Goal: Browse casually

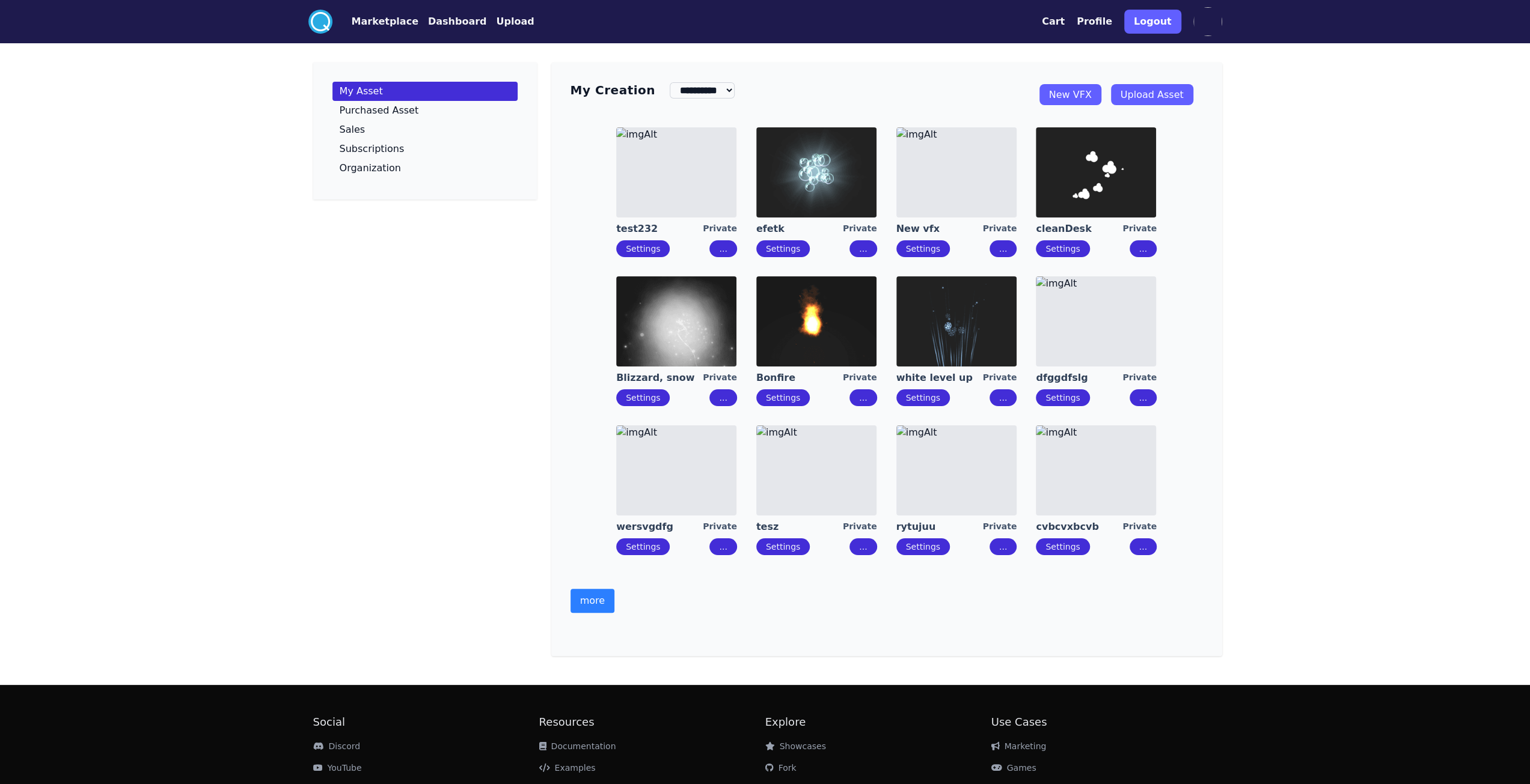
click at [594, 567] on button "more" at bounding box center [592, 601] width 44 height 24
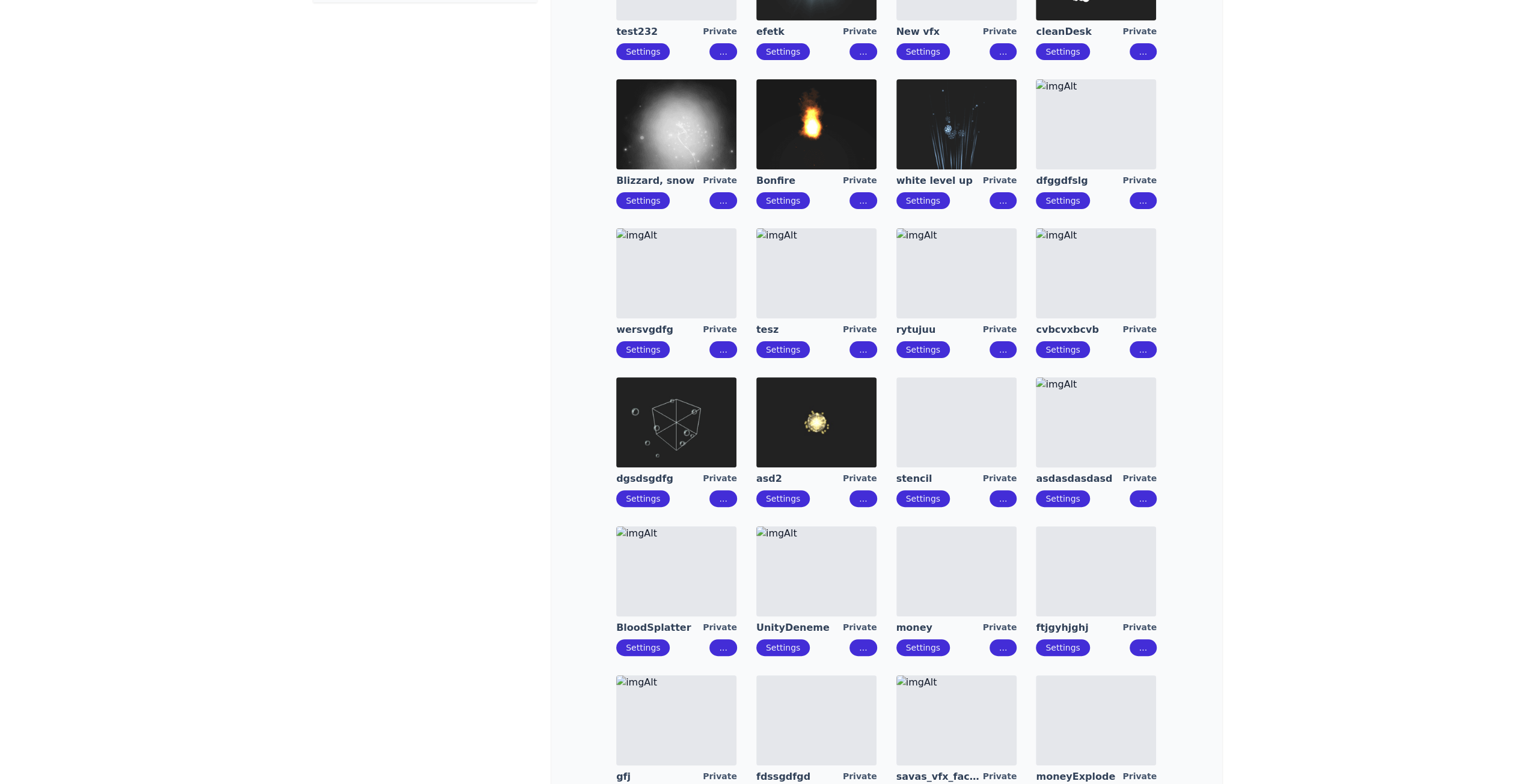
scroll to position [300, 0]
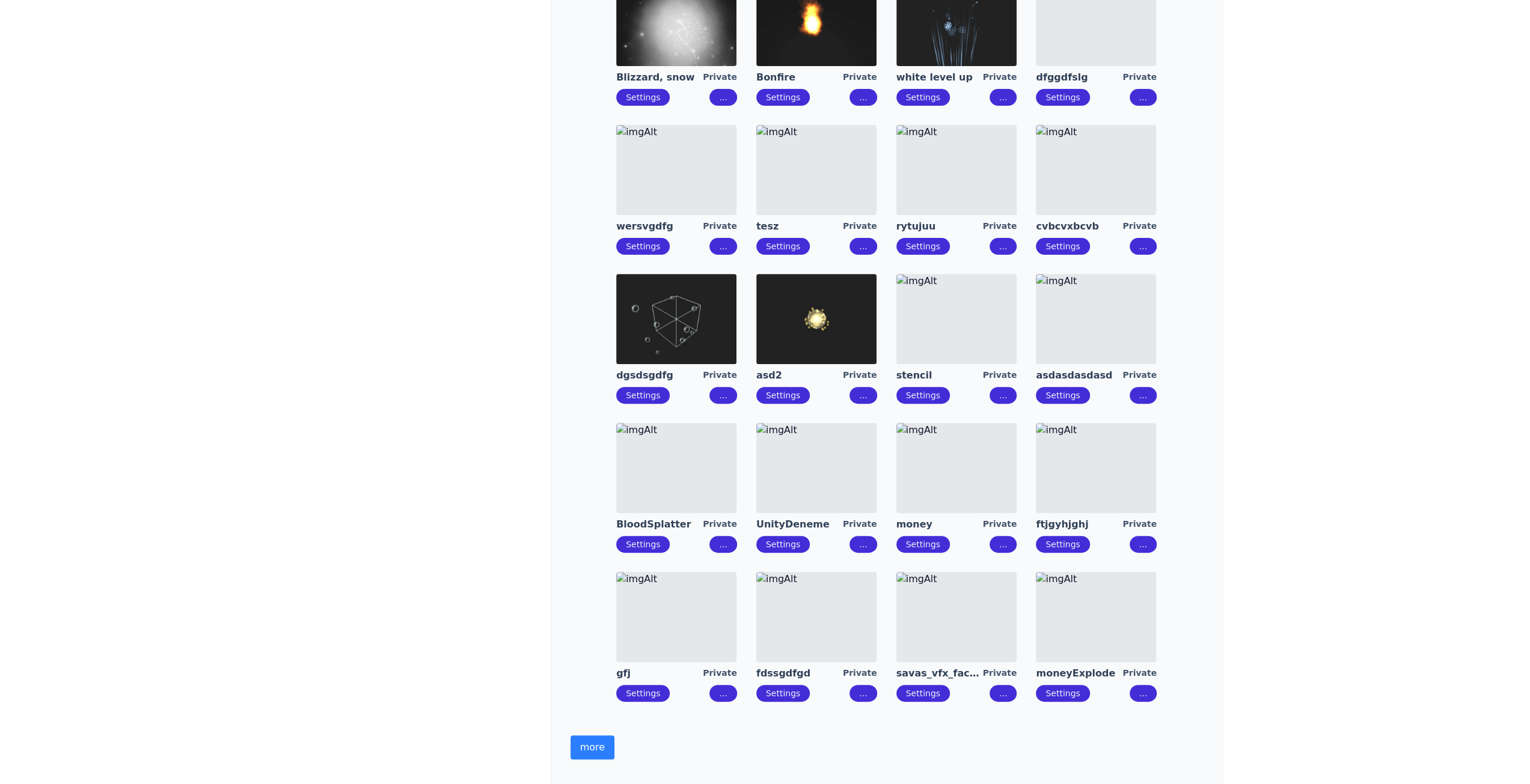
click at [683, 567] on img at bounding box center [676, 617] width 120 height 90
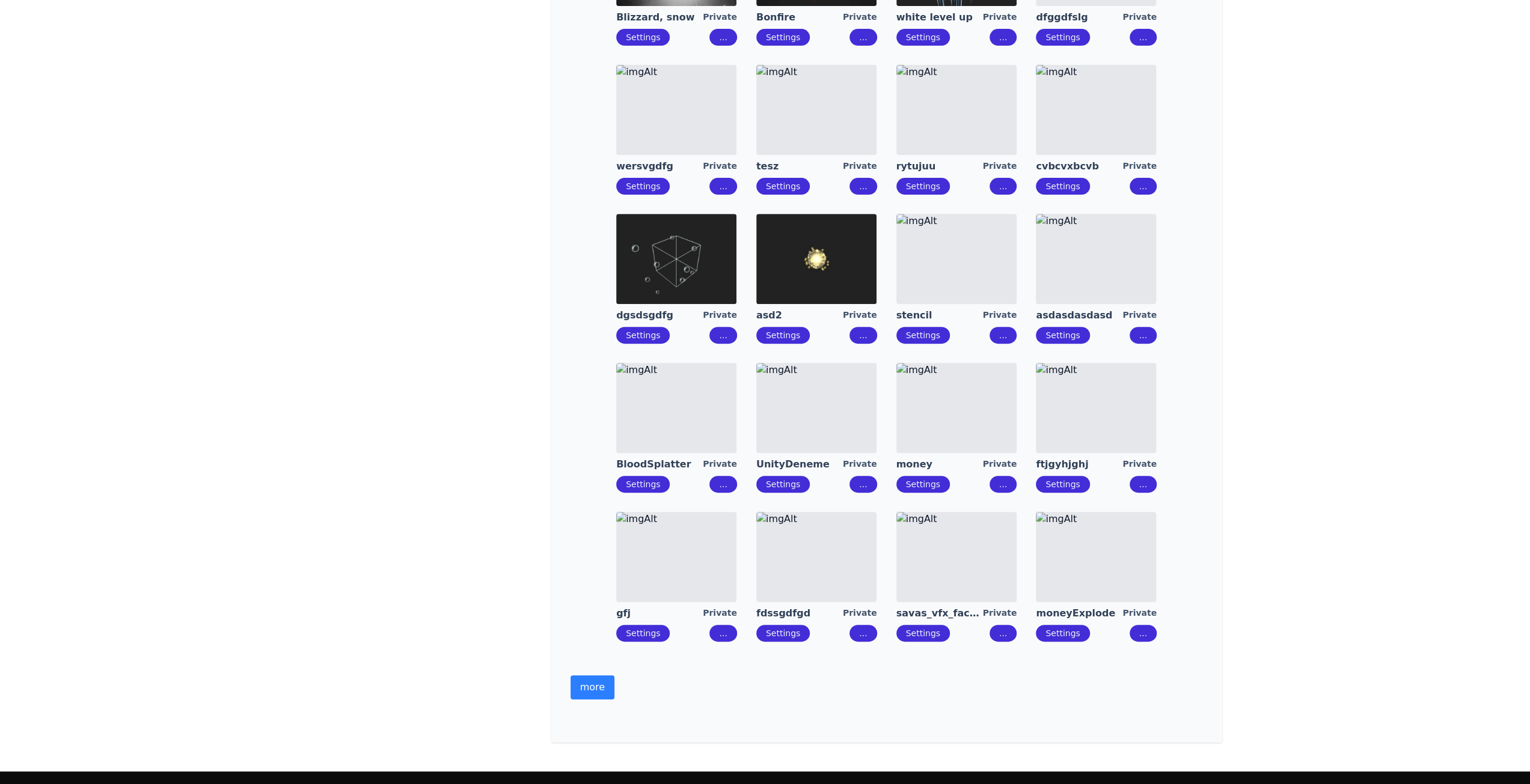
click at [594, 567] on button "more" at bounding box center [592, 687] width 44 height 24
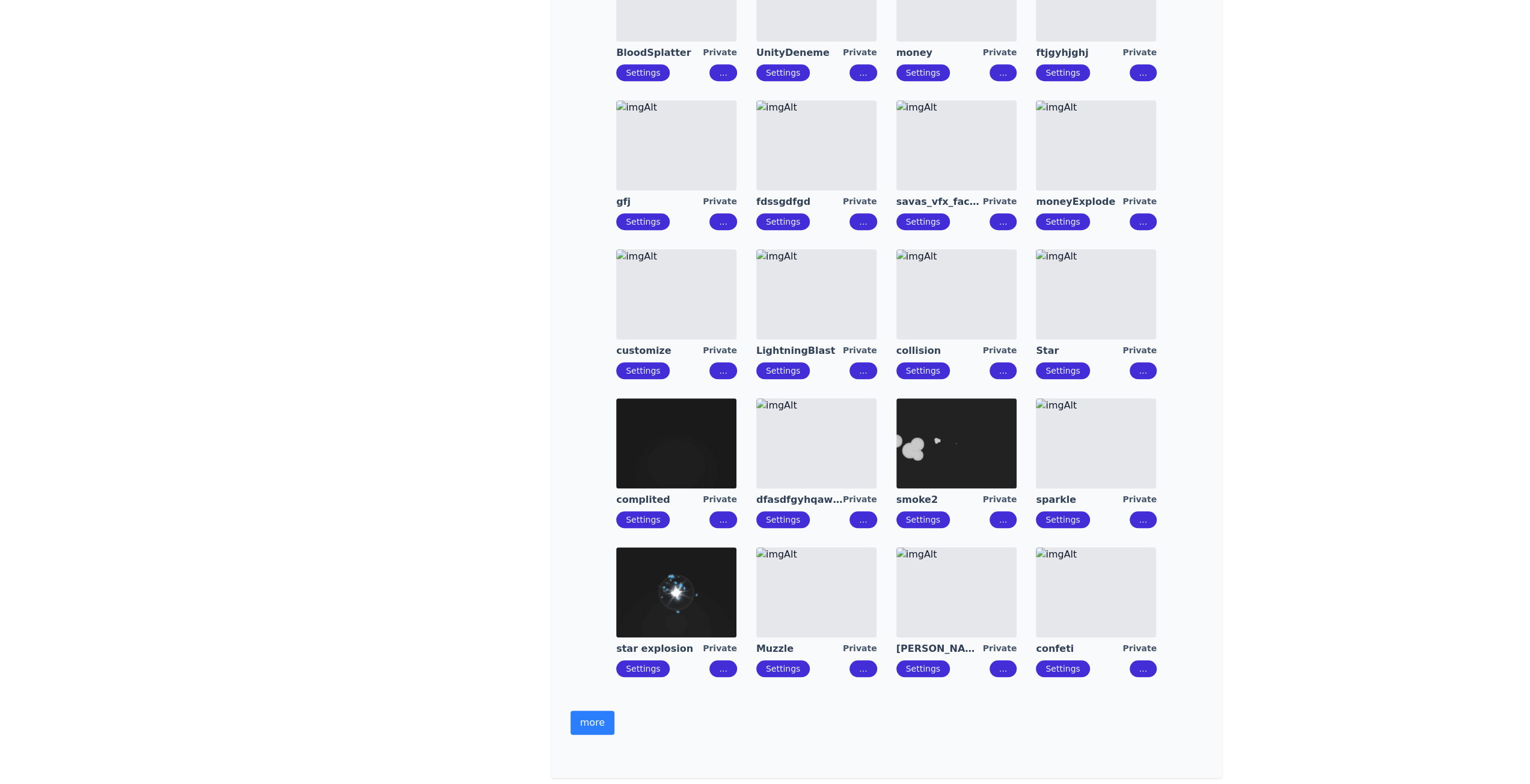
scroll to position [828, 0]
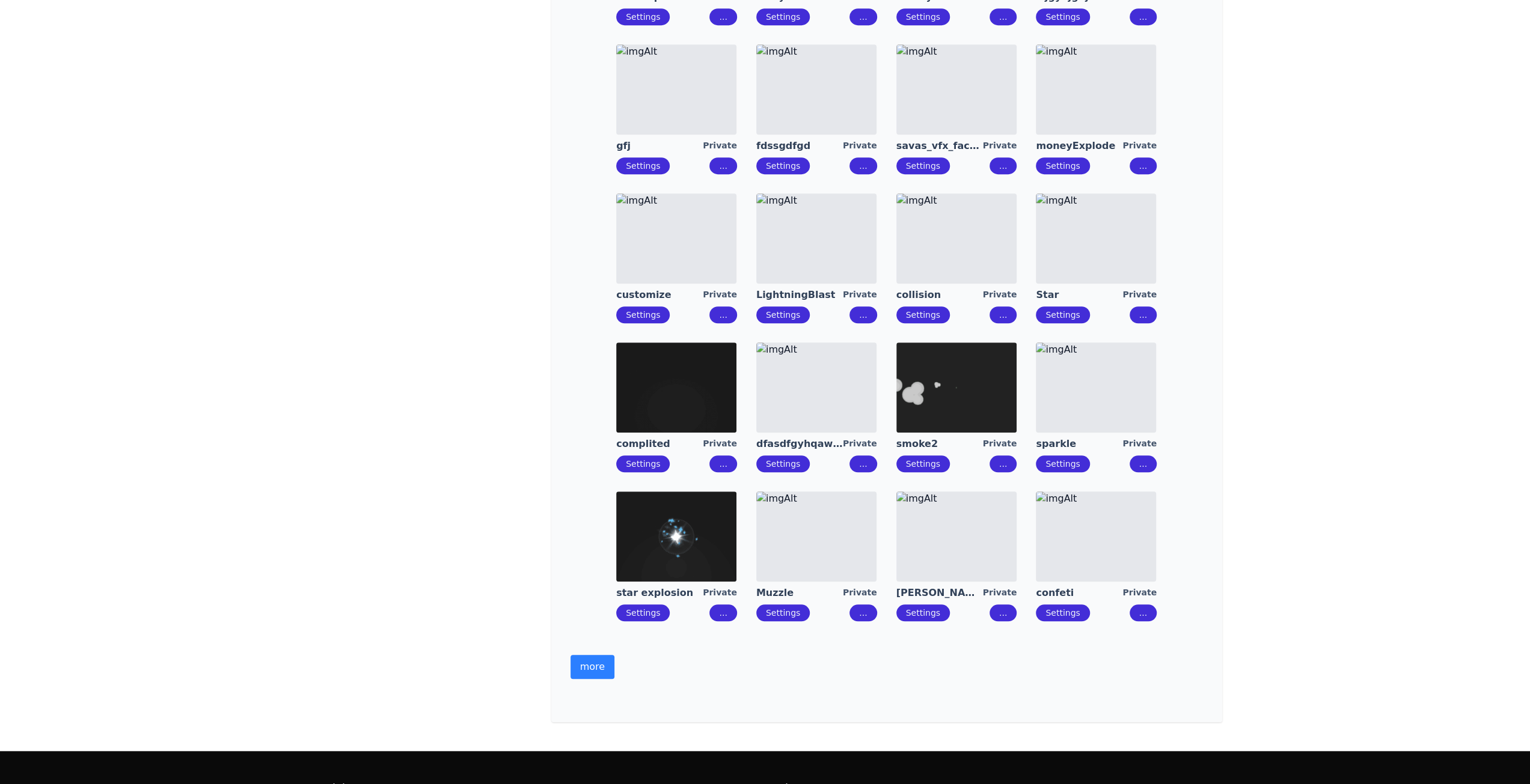
click at [594, 567] on button "more" at bounding box center [592, 667] width 44 height 24
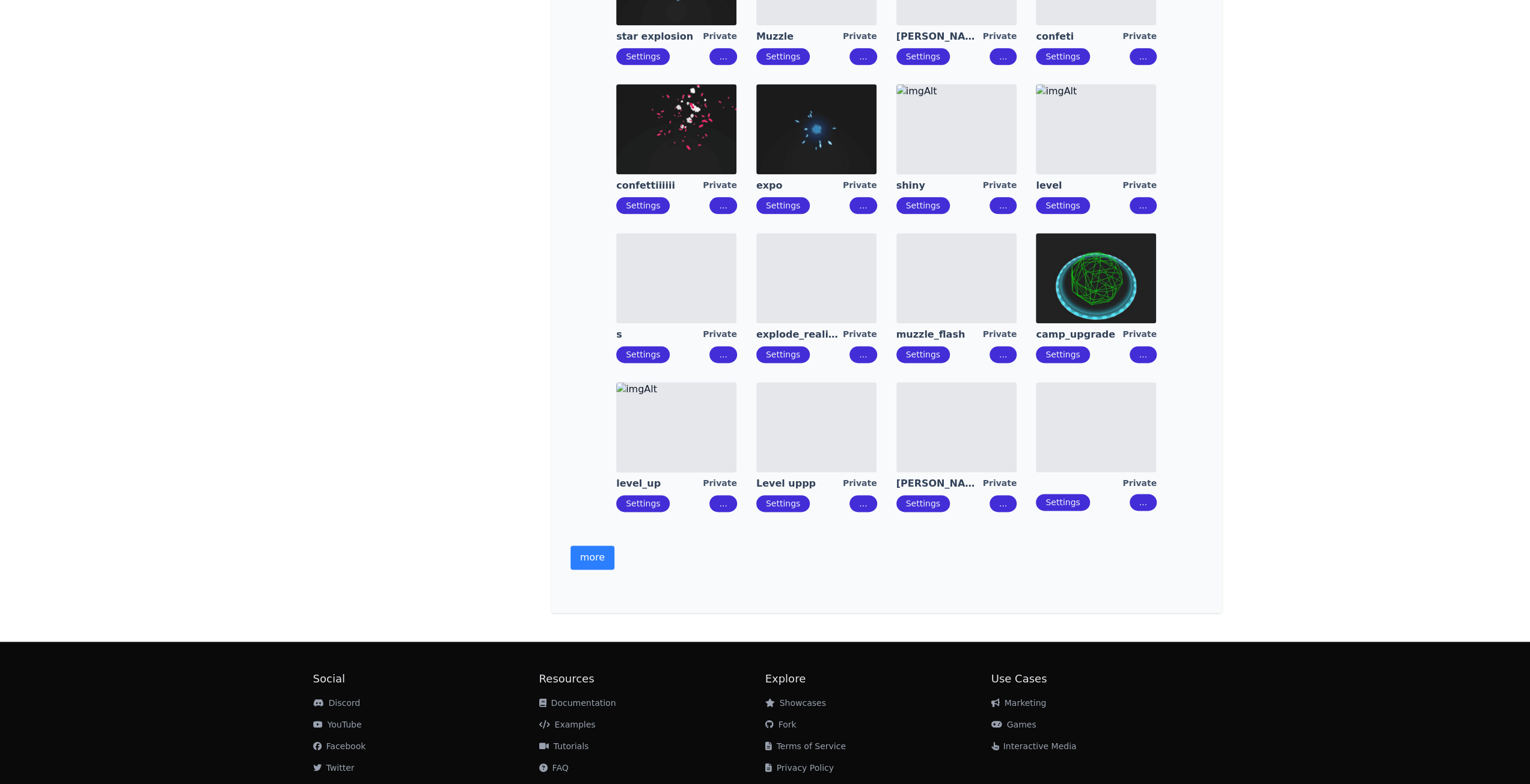
scroll to position [1421, 0]
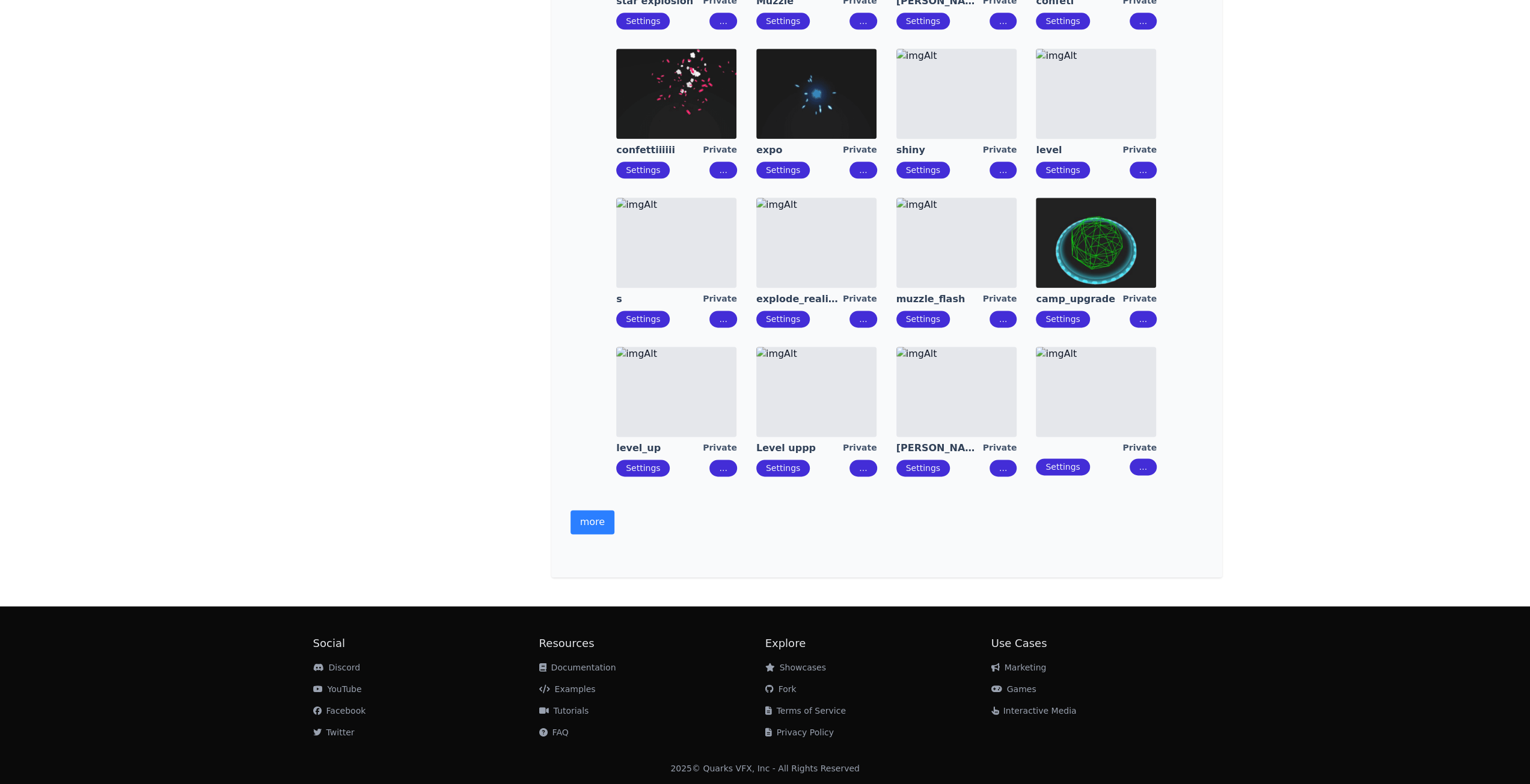
click at [589, 514] on button "more" at bounding box center [592, 522] width 44 height 24
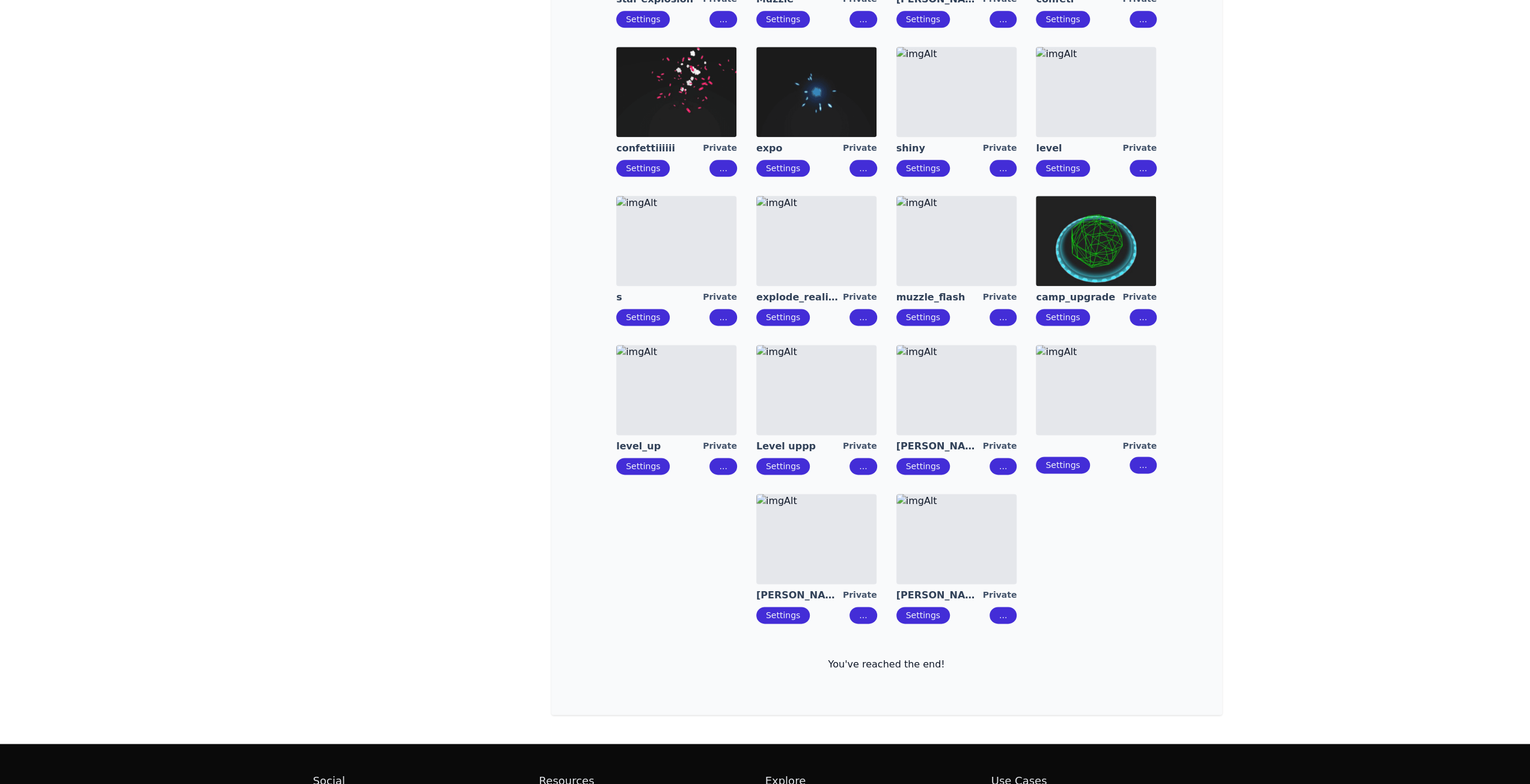
drag, startPoint x: 946, startPoint y: 528, endPoint x: 902, endPoint y: 527, distance: 44.0
drag, startPoint x: 832, startPoint y: 535, endPoint x: 1009, endPoint y: 448, distance: 197.2
drag, startPoint x: 1071, startPoint y: 398, endPoint x: 973, endPoint y: 394, distance: 98.1
drag, startPoint x: 972, startPoint y: 394, endPoint x: 940, endPoint y: 394, distance: 32.0
drag, startPoint x: 868, startPoint y: 389, endPoint x: 736, endPoint y: 376, distance: 132.6
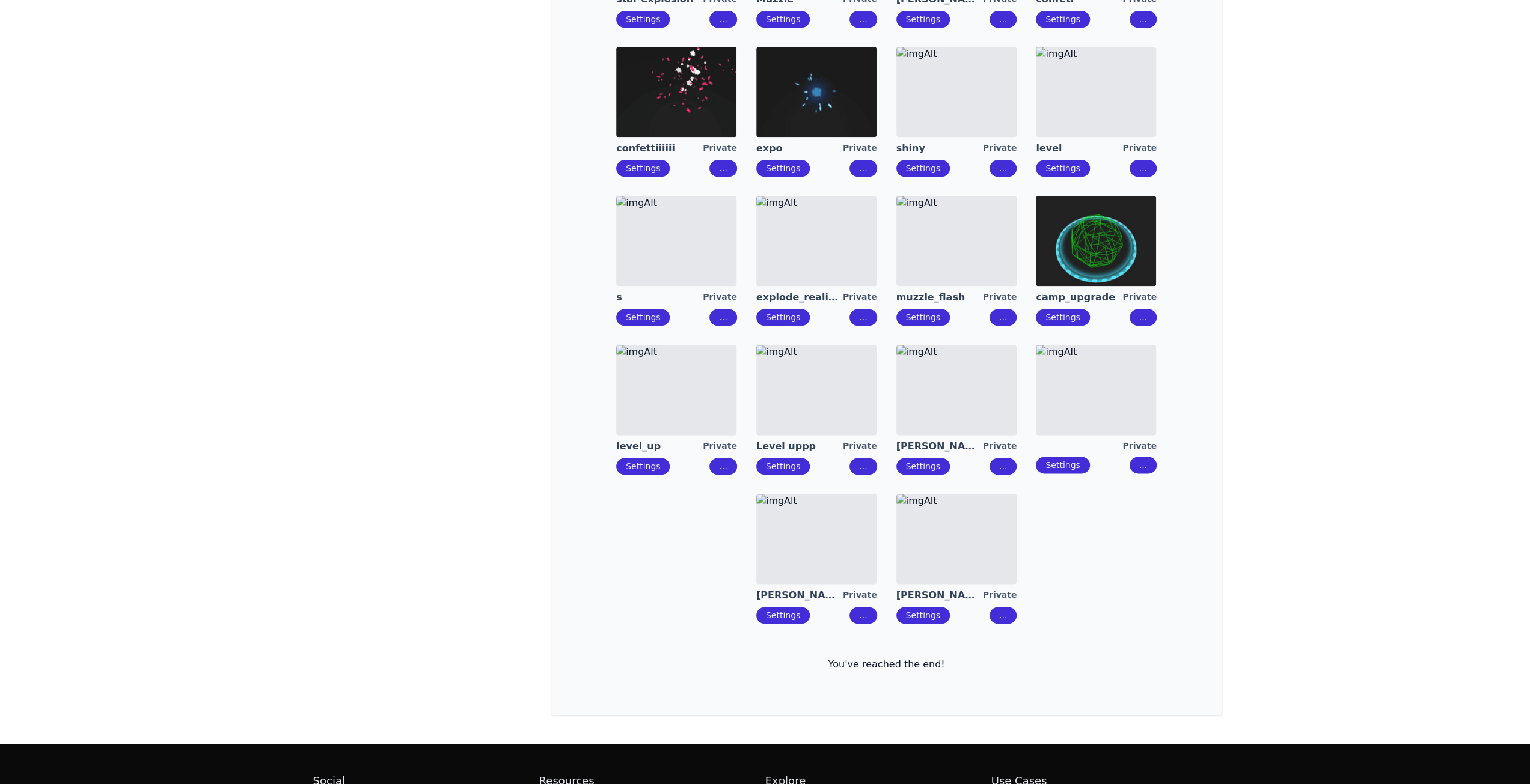
drag, startPoint x: 686, startPoint y: 376, endPoint x: 688, endPoint y: 368, distance: 8.2
drag, startPoint x: 703, startPoint y: 249, endPoint x: 879, endPoint y: 249, distance: 176.0
drag, startPoint x: 842, startPoint y: 253, endPoint x: 962, endPoint y: 235, distance: 121.3
drag, startPoint x: 962, startPoint y: 235, endPoint x: 1039, endPoint y: 235, distance: 77.0
drag, startPoint x: 1103, startPoint y: 235, endPoint x: 1109, endPoint y: 148, distance: 87.2
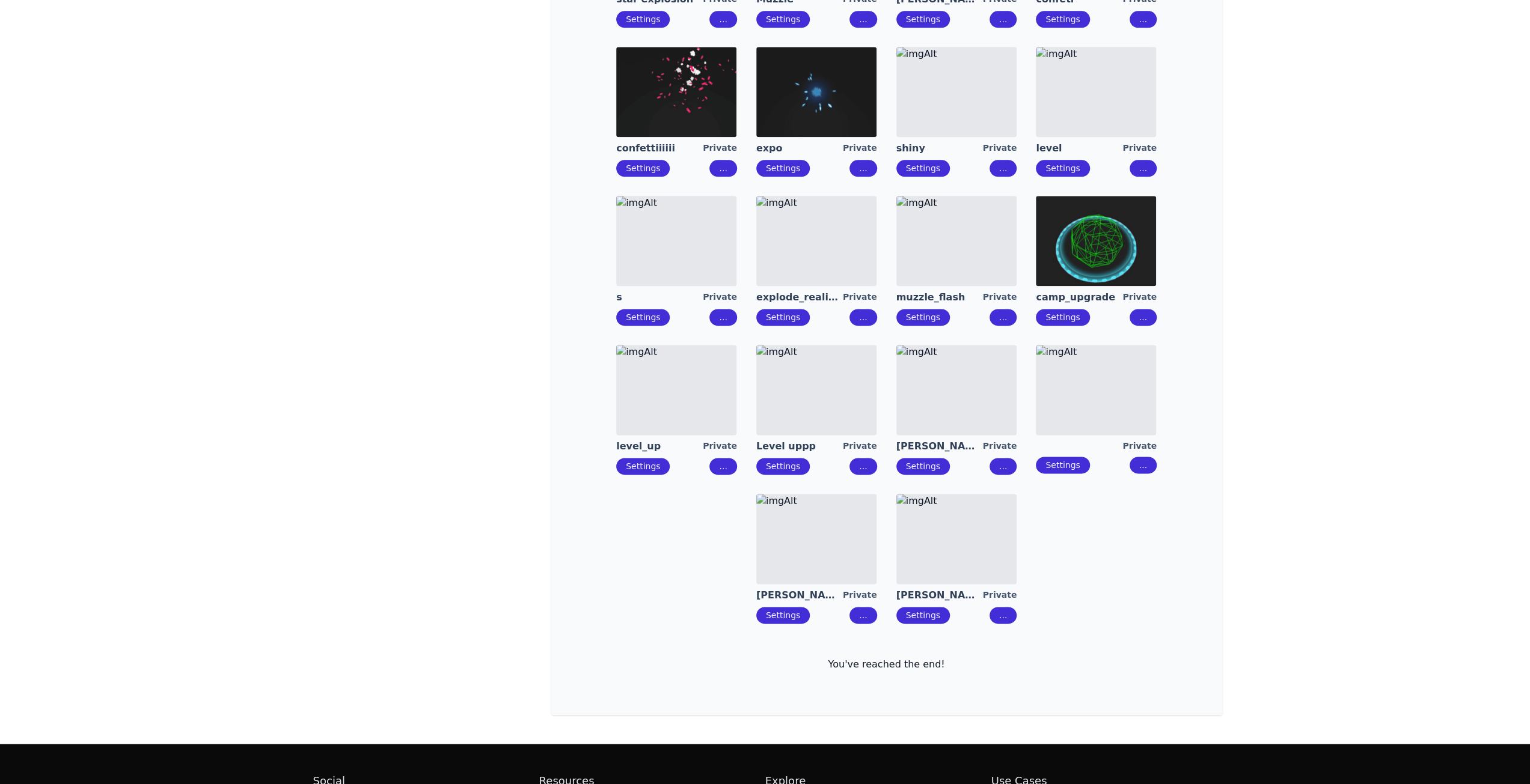
drag, startPoint x: 1100, startPoint y: 117, endPoint x: 1023, endPoint y: 108, distance: 77.5
drag, startPoint x: 944, startPoint y: 97, endPoint x: 843, endPoint y: 94, distance: 101.0
drag, startPoint x: 840, startPoint y: 93, endPoint x: 684, endPoint y: 93, distance: 156.0
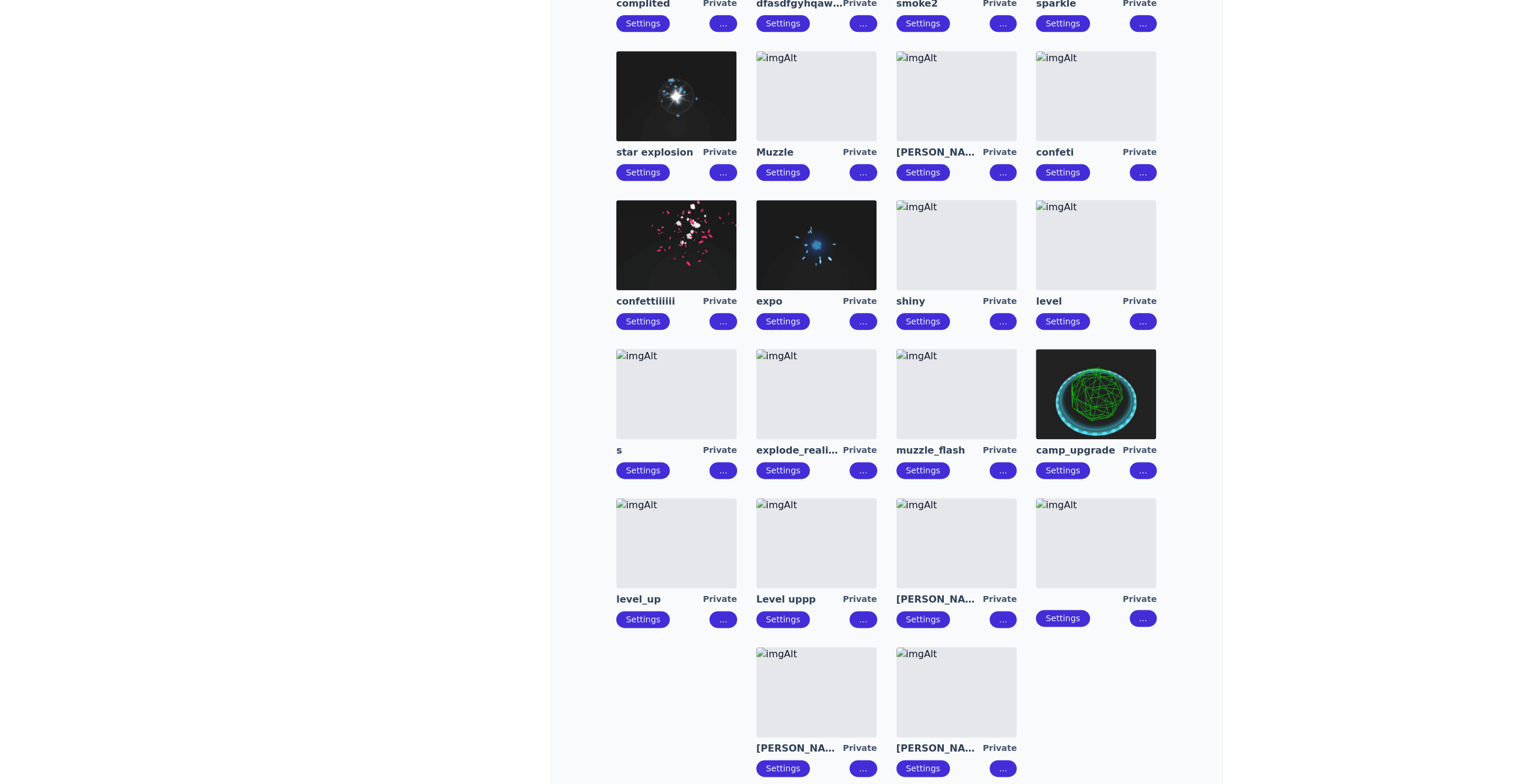
scroll to position [1241, 0]
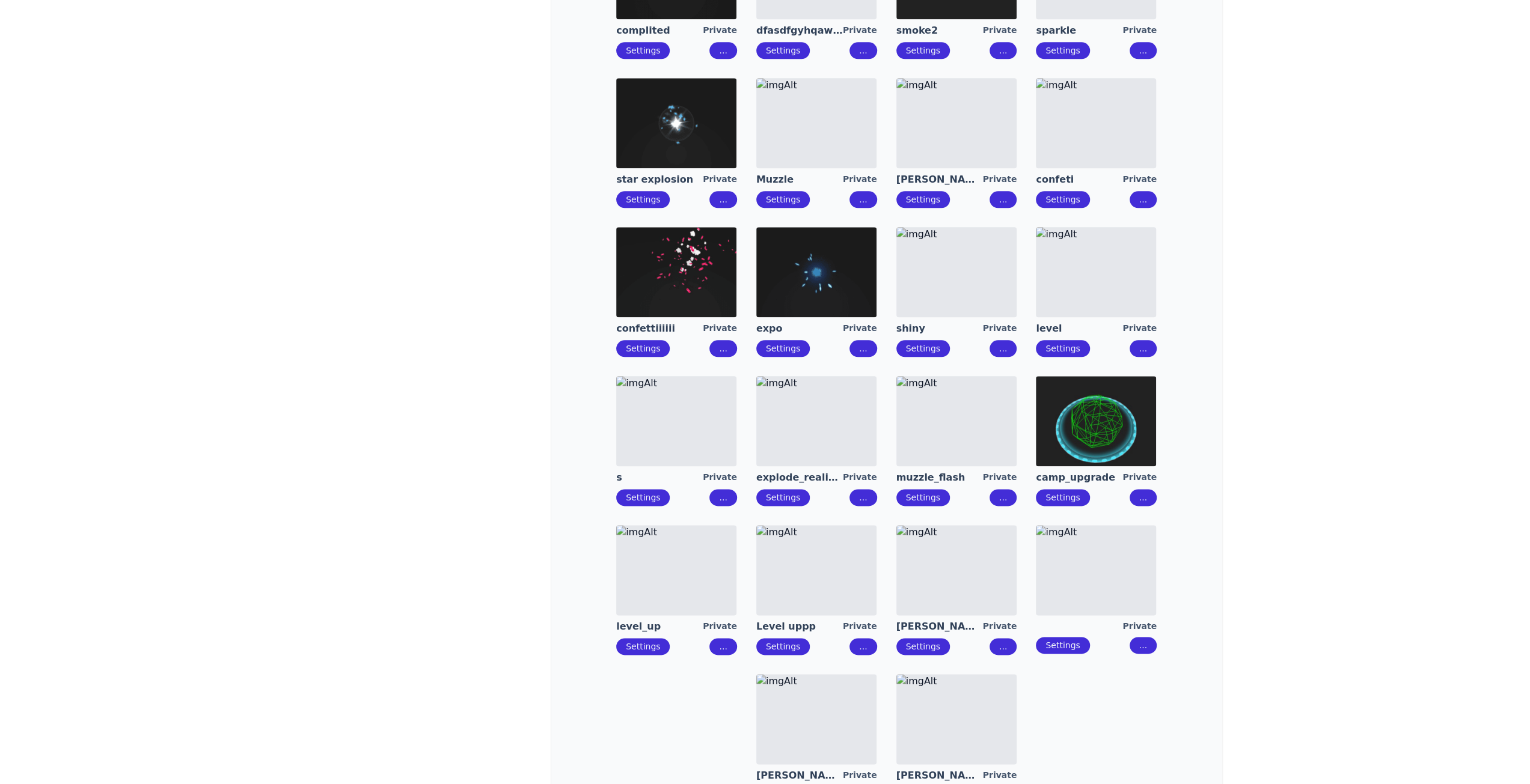
drag, startPoint x: 1107, startPoint y: 127, endPoint x: 1020, endPoint y: 120, distance: 87.3
drag, startPoint x: 960, startPoint y: 120, endPoint x: 930, endPoint y: 116, distance: 30.3
drag, startPoint x: 808, startPoint y: 116, endPoint x: 751, endPoint y: 117, distance: 57.0
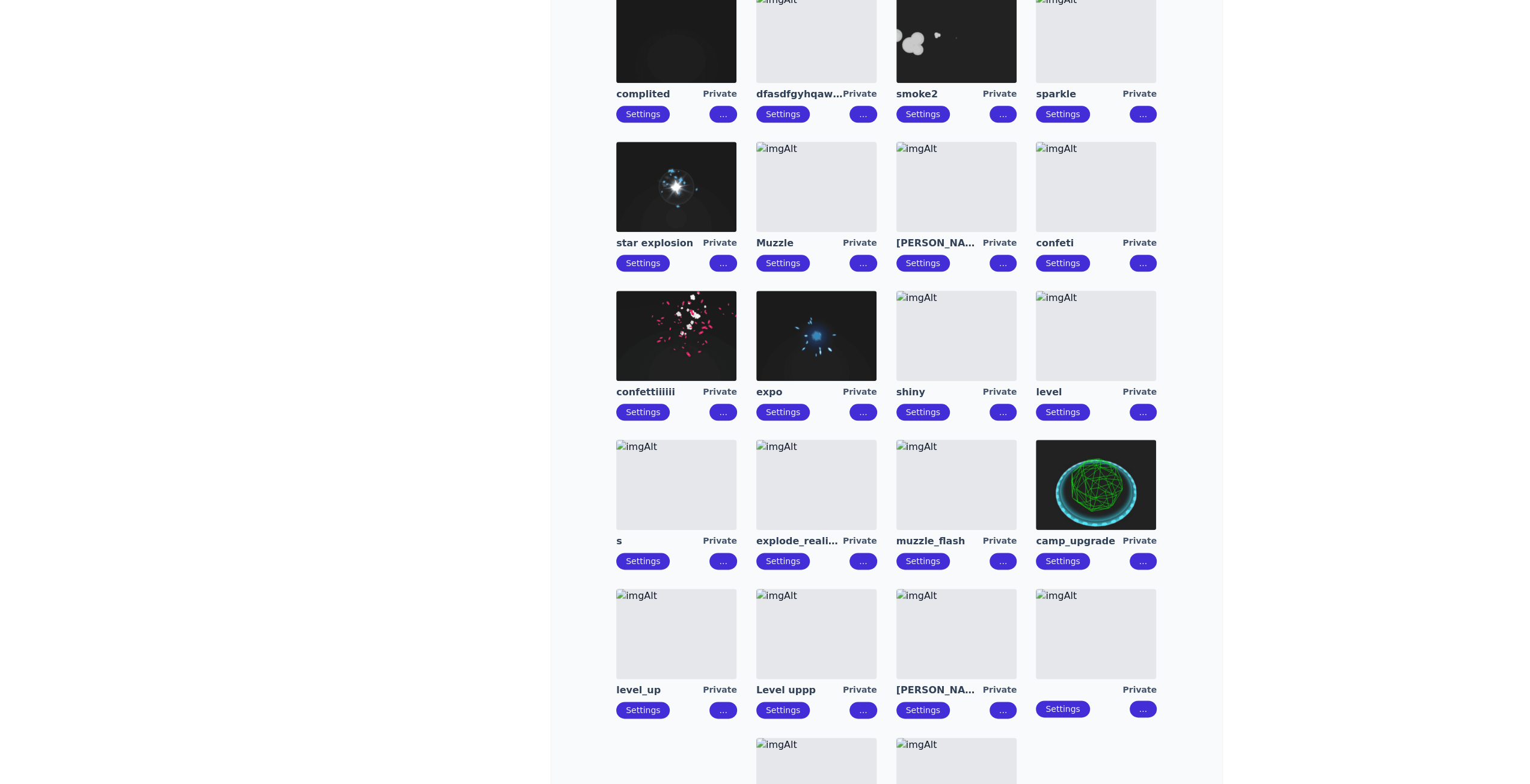
scroll to position [1121, 0]
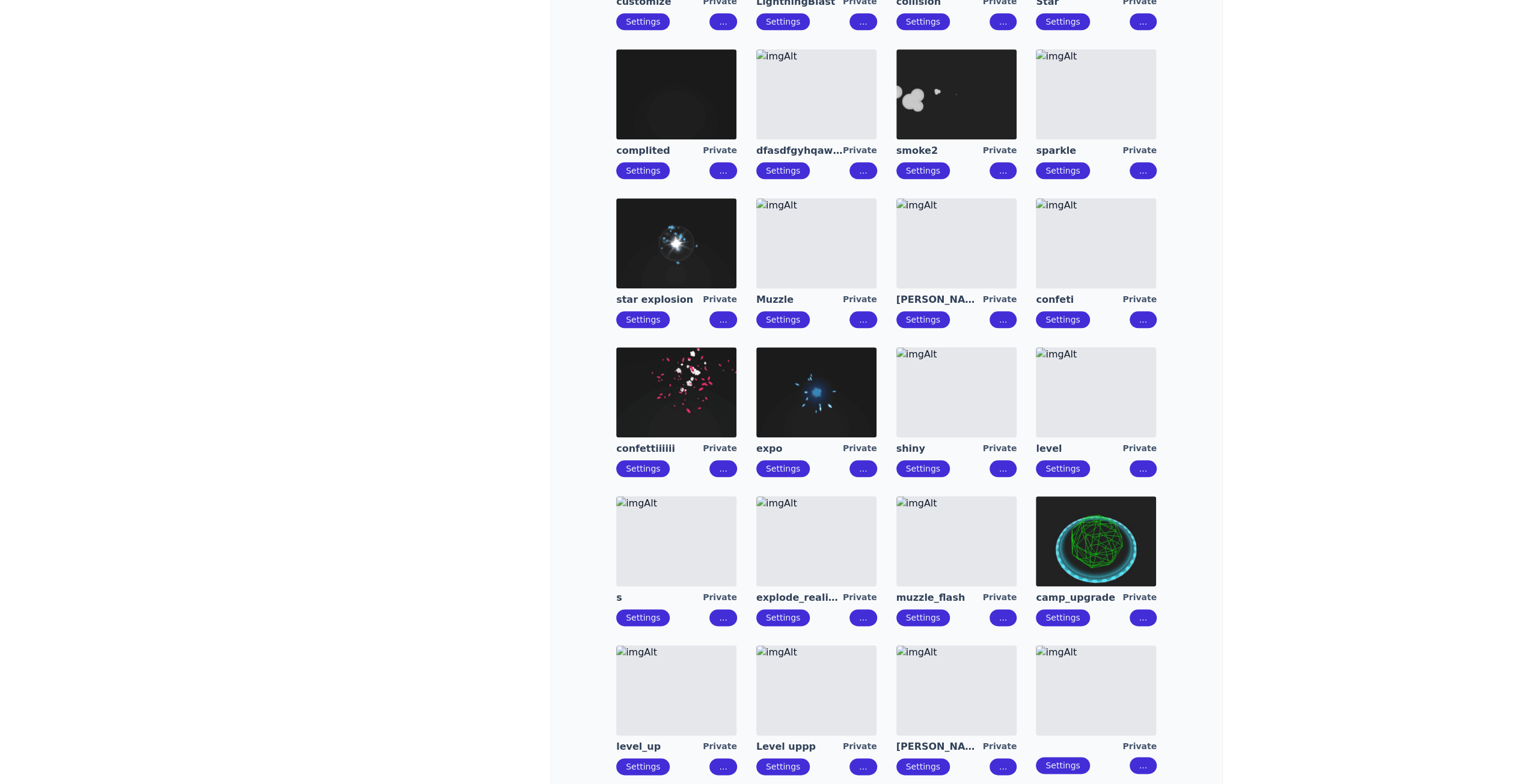
drag, startPoint x: 681, startPoint y: 228, endPoint x: 702, endPoint y: 161, distance: 70.2
drag, startPoint x: 702, startPoint y: 92, endPoint x: 821, endPoint y: 117, distance: 121.6
drag, startPoint x: 822, startPoint y: 117, endPoint x: 930, endPoint y: 111, distance: 108.2
drag, startPoint x: 978, startPoint y: 102, endPoint x: 1070, endPoint y: 102, distance: 92.0
drag, startPoint x: 1071, startPoint y: 102, endPoint x: 1073, endPoint y: 130, distance: 28.1
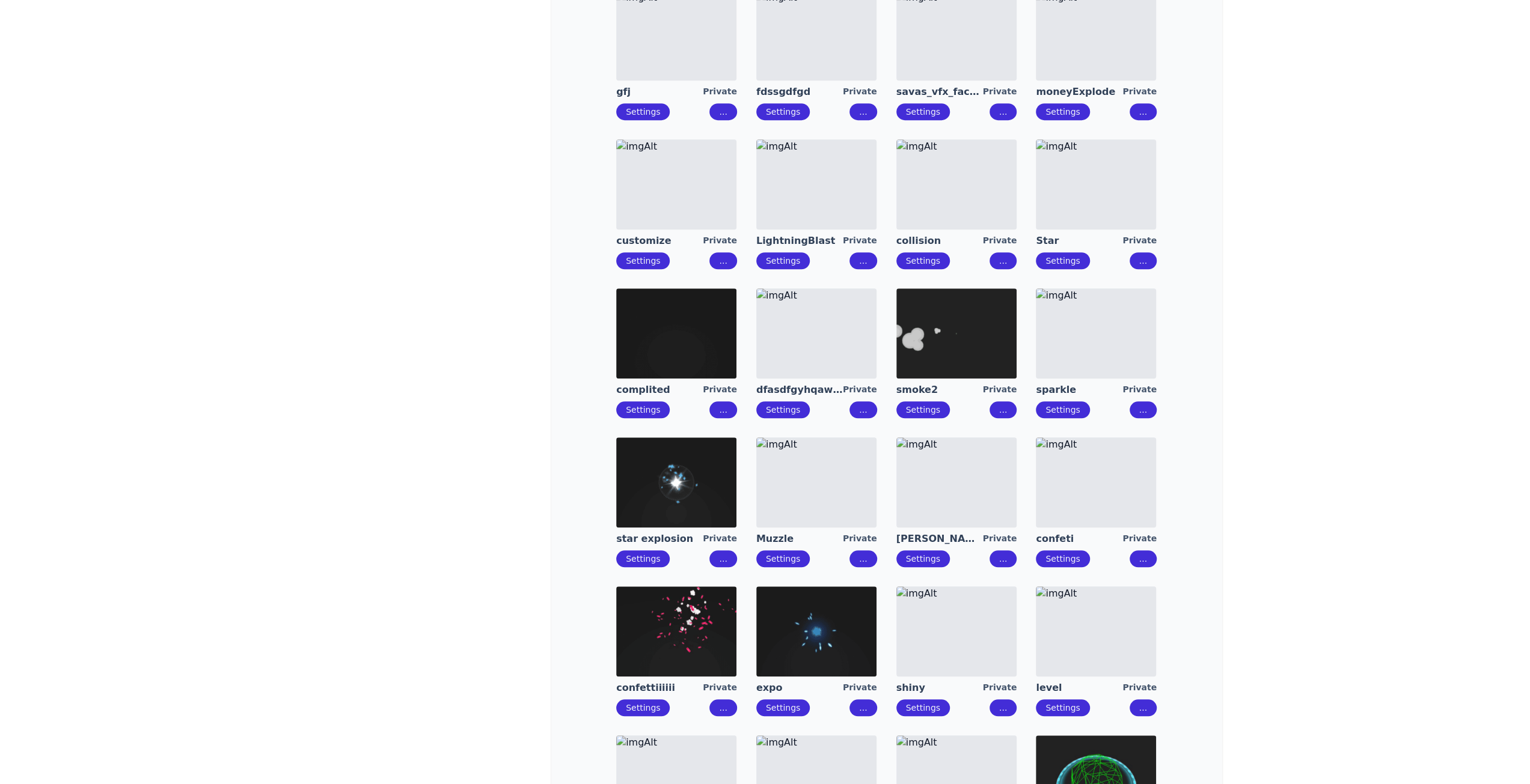
scroll to position [881, 0]
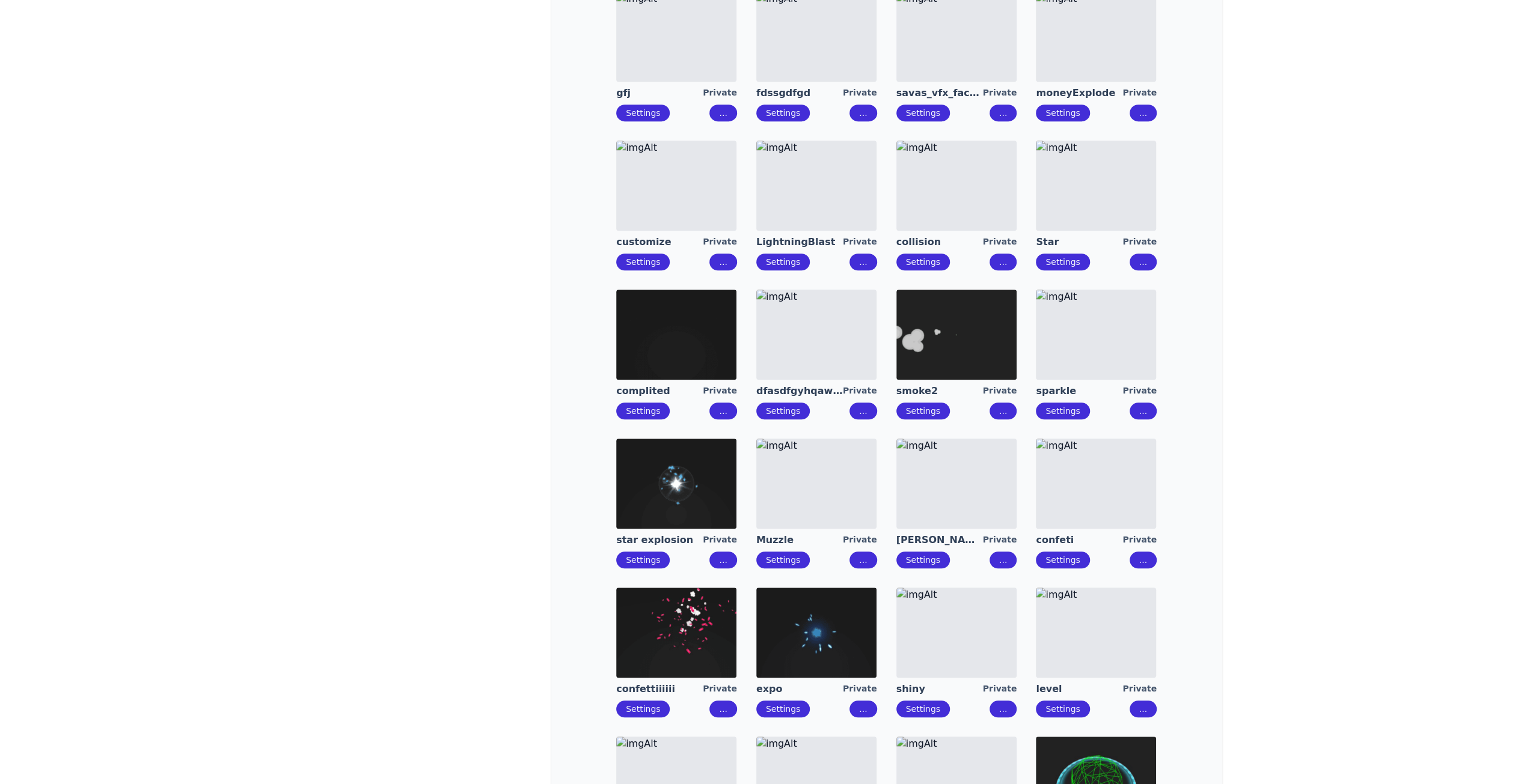
drag, startPoint x: 1074, startPoint y: 199, endPoint x: 1030, endPoint y: 192, distance: 44.6
drag, startPoint x: 814, startPoint y: 190, endPoint x: 741, endPoint y: 191, distance: 73.0
drag, startPoint x: 695, startPoint y: 191, endPoint x: 686, endPoint y: 71, distance: 120.3
drag, startPoint x: 682, startPoint y: 59, endPoint x: 805, endPoint y: 58, distance: 123.0
drag, startPoint x: 806, startPoint y: 58, endPoint x: 815, endPoint y: 58, distance: 9.0
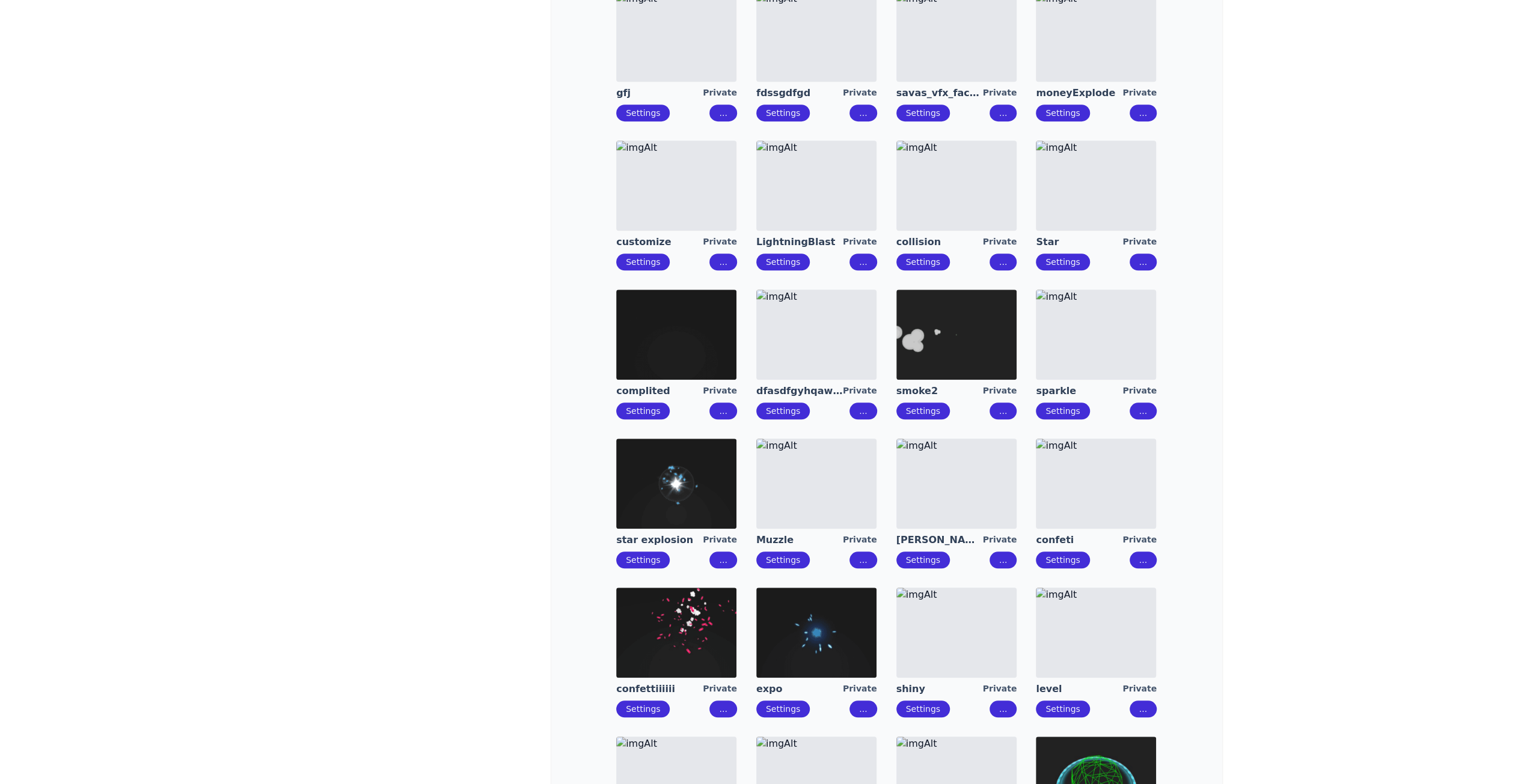
drag, startPoint x: 940, startPoint y: 56, endPoint x: 1057, endPoint y: 53, distance: 117.0
drag, startPoint x: 1062, startPoint y: 52, endPoint x: 1063, endPoint y: 70, distance: 18.0
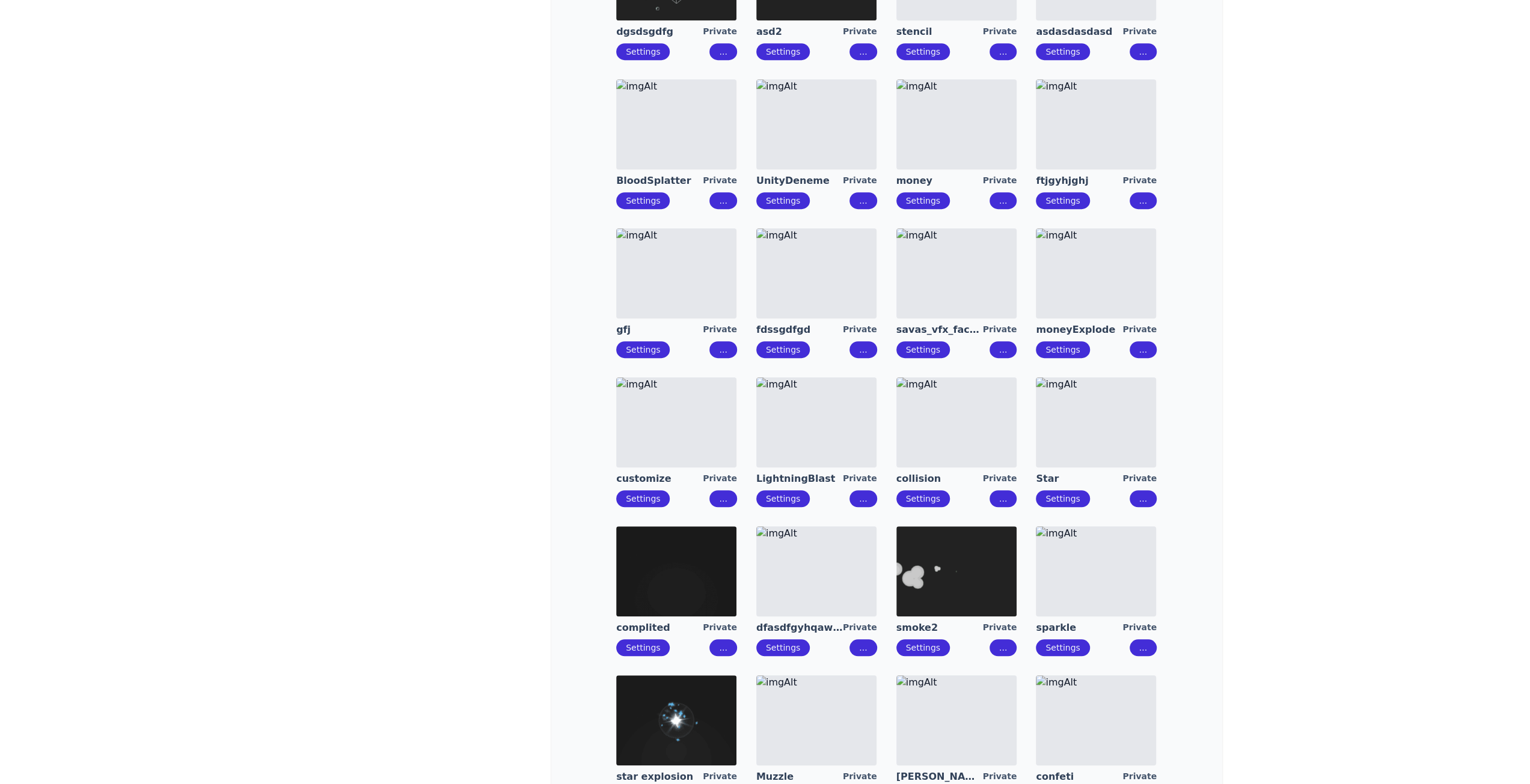
scroll to position [641, 0]
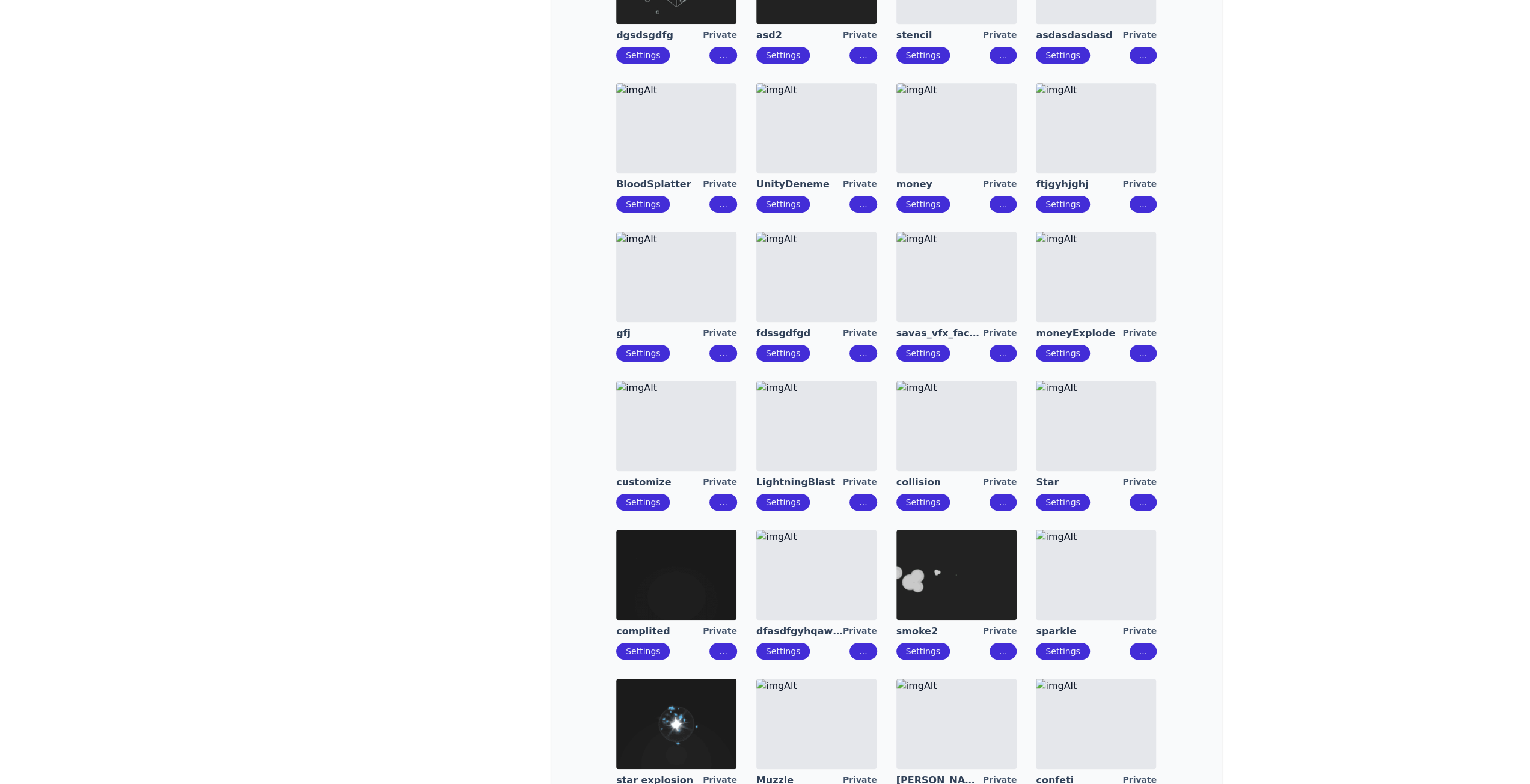
drag, startPoint x: 1087, startPoint y: 107, endPoint x: 1004, endPoint y: 118, distance: 83.7
drag, startPoint x: 827, startPoint y: 124, endPoint x: 728, endPoint y: 126, distance: 99.0
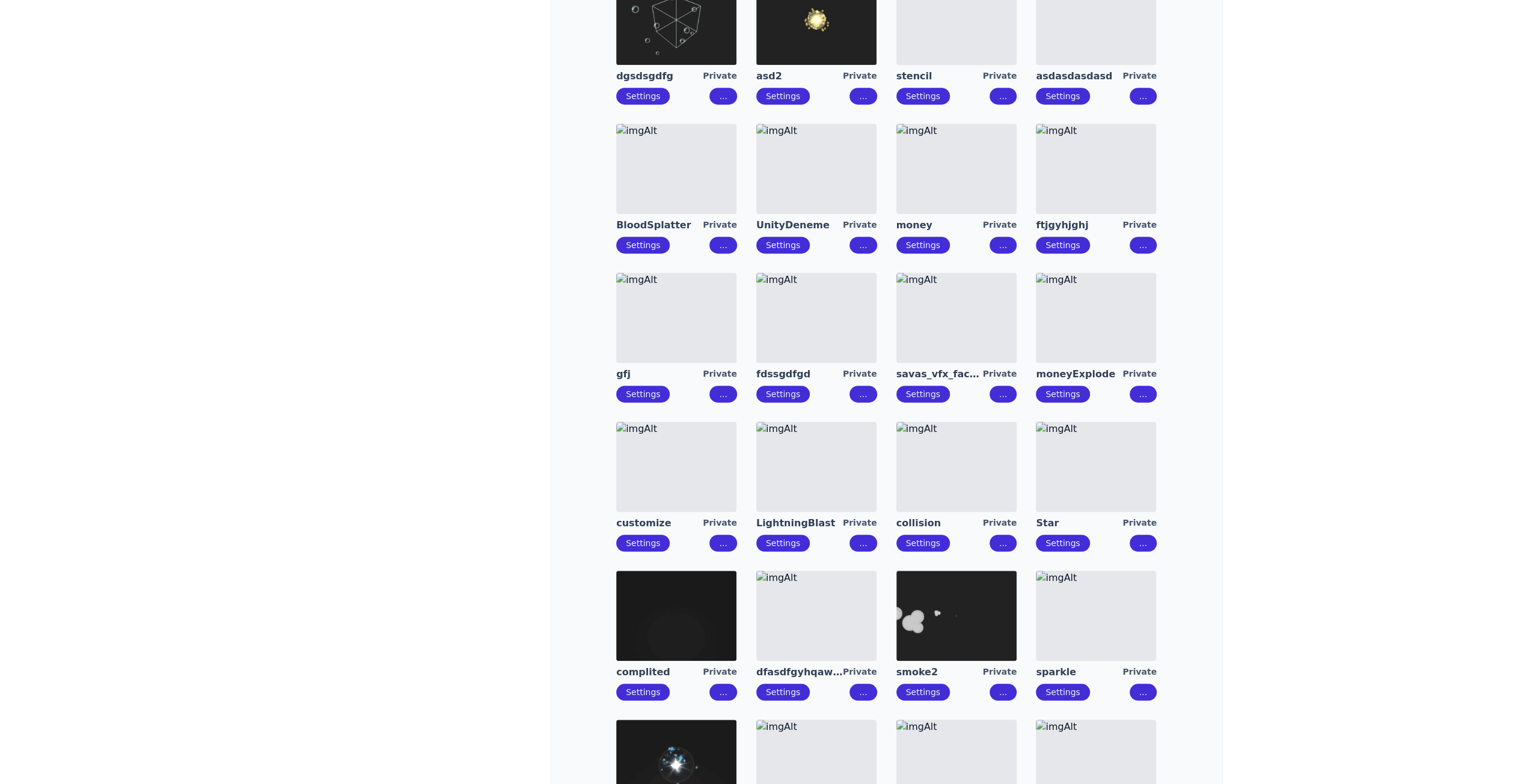
scroll to position [520, 0]
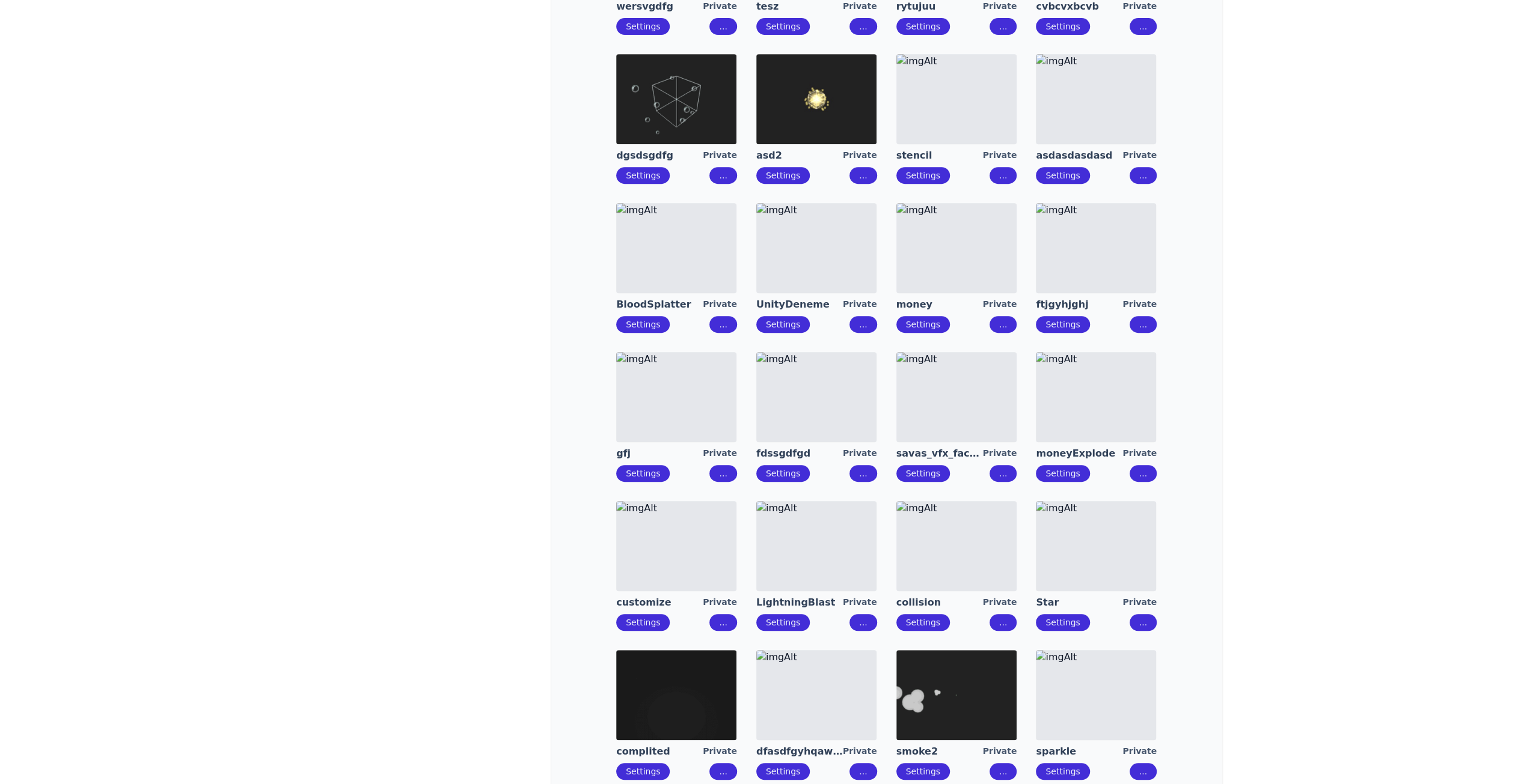
drag, startPoint x: 782, startPoint y: 112, endPoint x: 935, endPoint y: 108, distance: 153.1
drag, startPoint x: 941, startPoint y: 108, endPoint x: 1100, endPoint y: 108, distance: 159.0
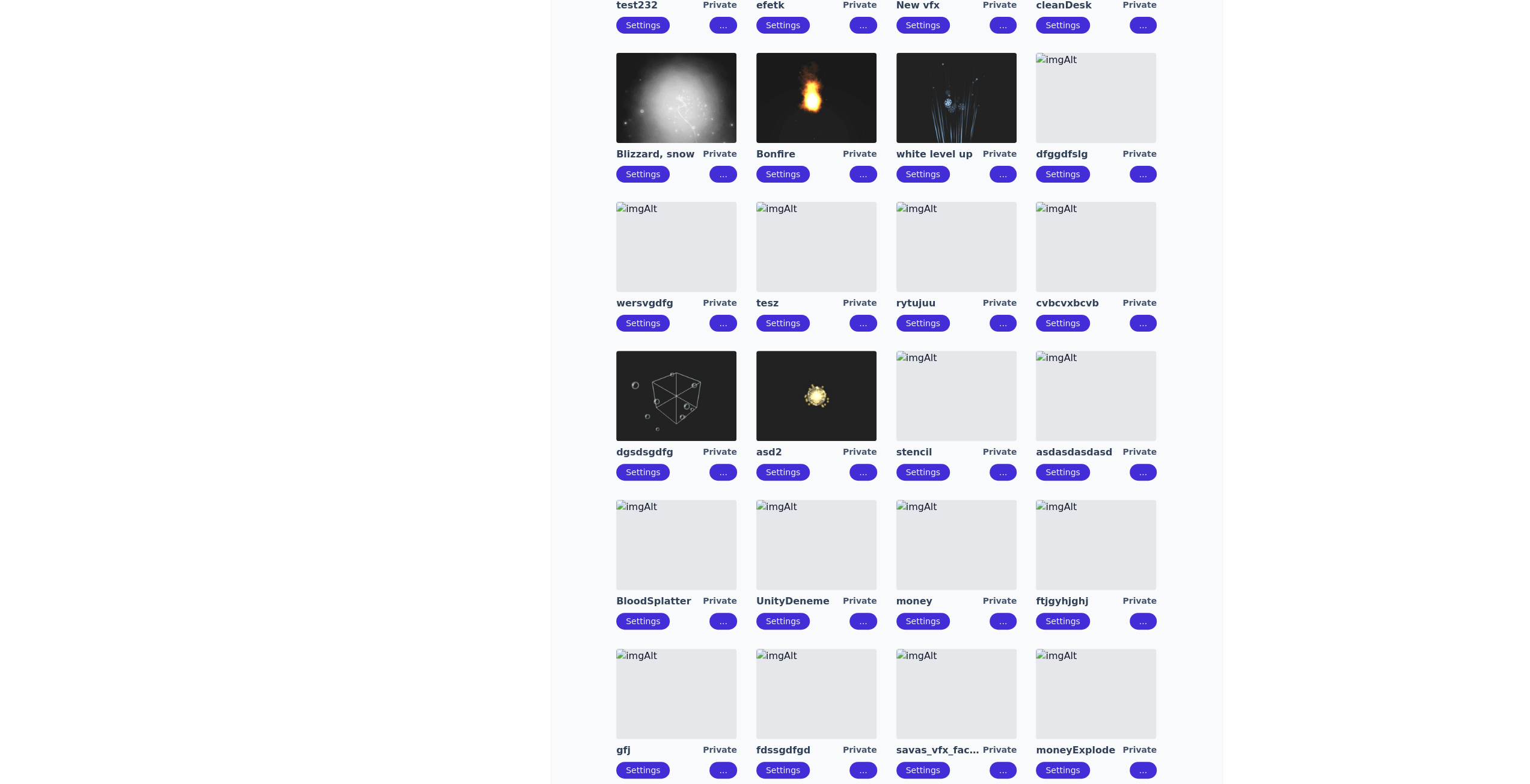
scroll to position [220, 0]
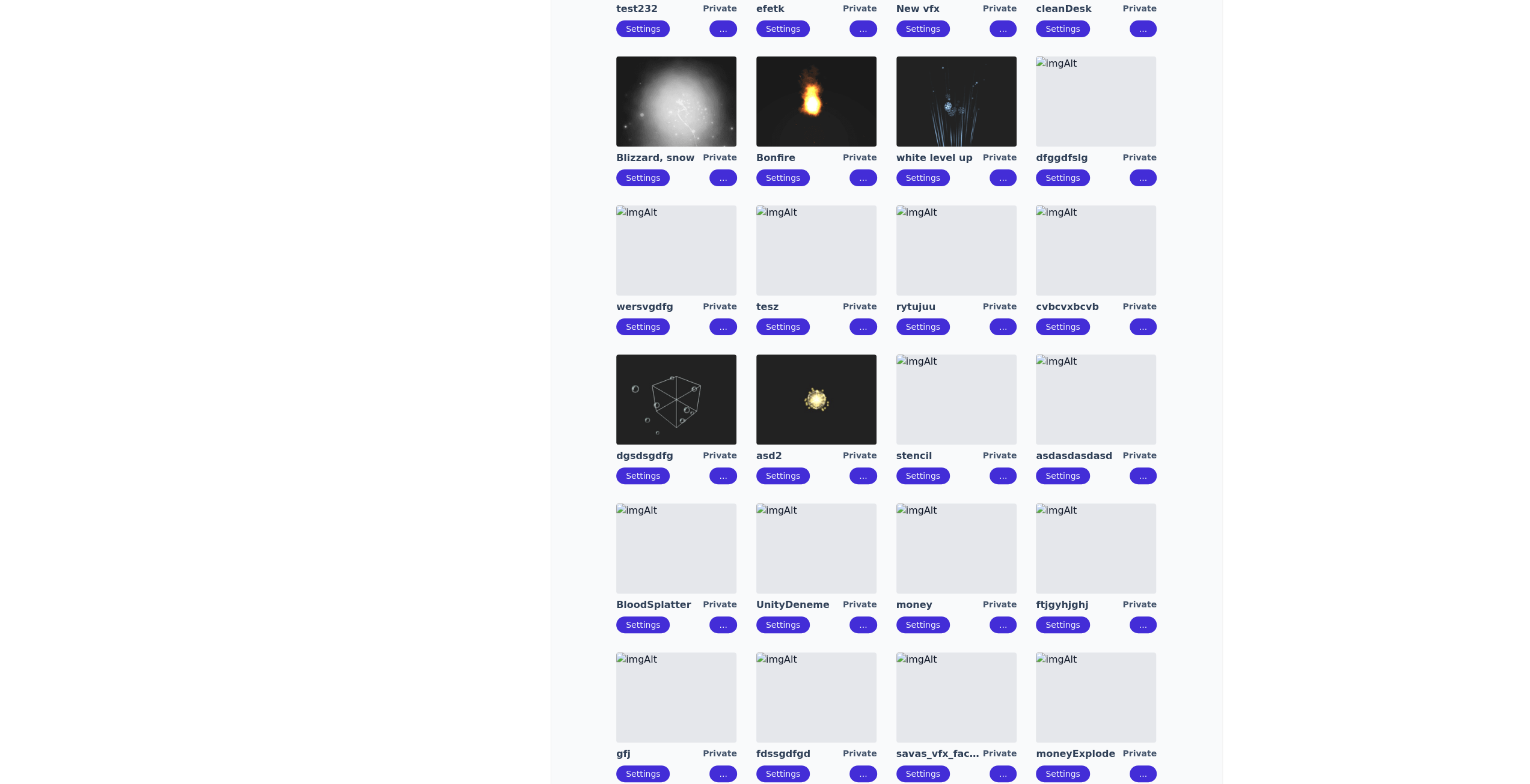
drag, startPoint x: 813, startPoint y: 102, endPoint x: 898, endPoint y: 105, distance: 85.1
drag, startPoint x: 976, startPoint y: 105, endPoint x: 1092, endPoint y: 101, distance: 116.1
